Goal: Find specific page/section: Find specific page/section

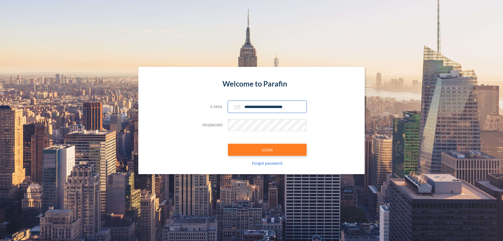
type input "**********"
click at [267, 150] on button "LOGIN" at bounding box center [267, 150] width 79 height 12
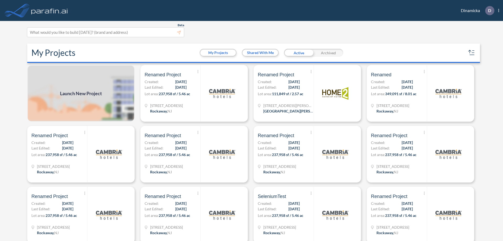
scroll to position [1, 0]
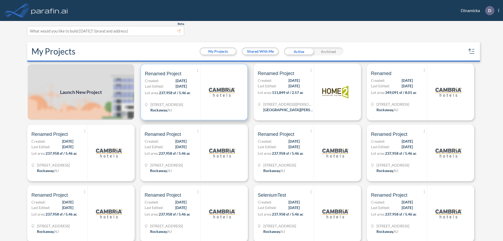
click at [193, 92] on p "Lot area: 237,958 sf / 5.46 ac" at bounding box center [173, 94] width 56 height 8
